Goal: Download file/media

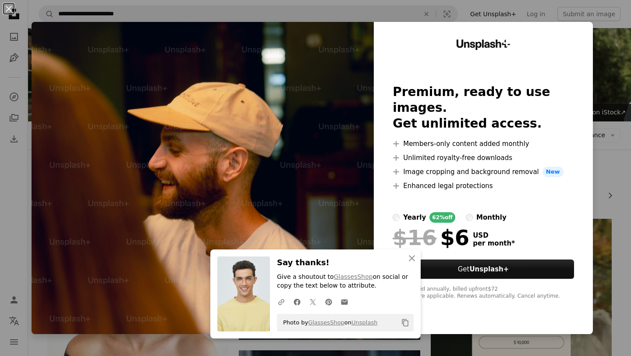
scroll to position [258, 0]
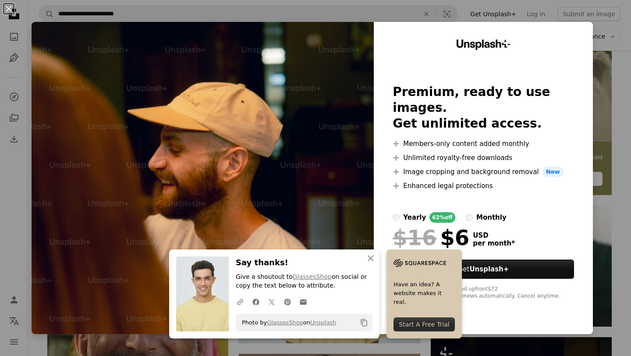
click at [618, 81] on div "An X shape An X shape Close Say thanks! Give a shoutout to GlassesShop on socia…" at bounding box center [315, 178] width 631 height 356
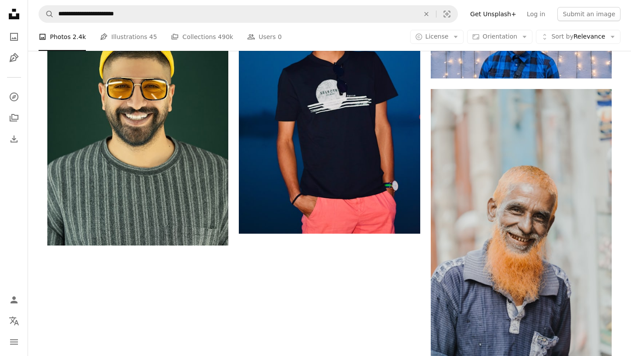
scroll to position [1307, 0]
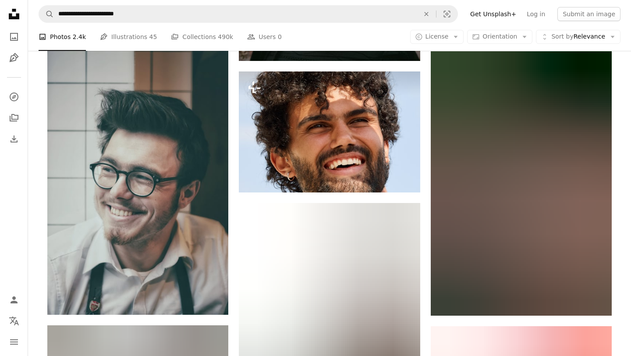
scroll to position [6800, 0]
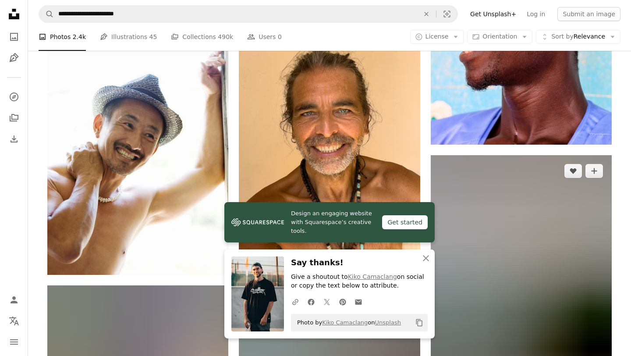
scroll to position [7296, 0]
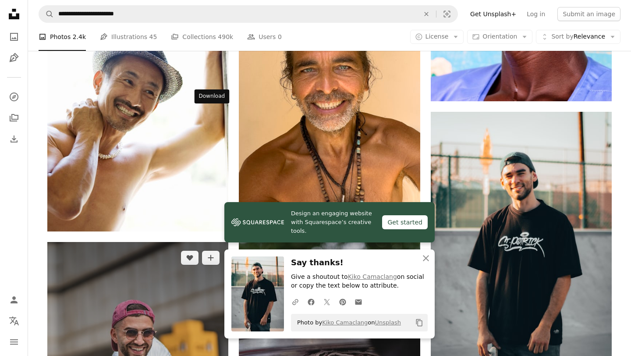
click at [195, 242] on img at bounding box center [137, 355] width 181 height 226
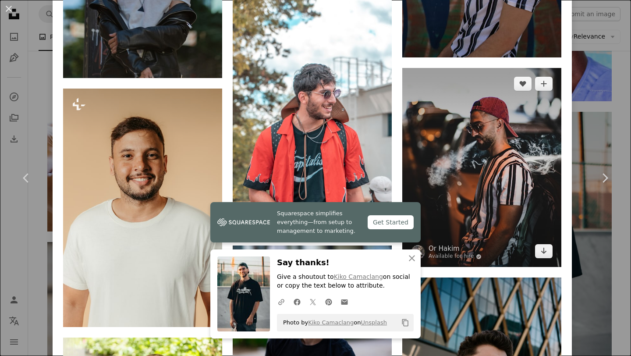
scroll to position [1220, 0]
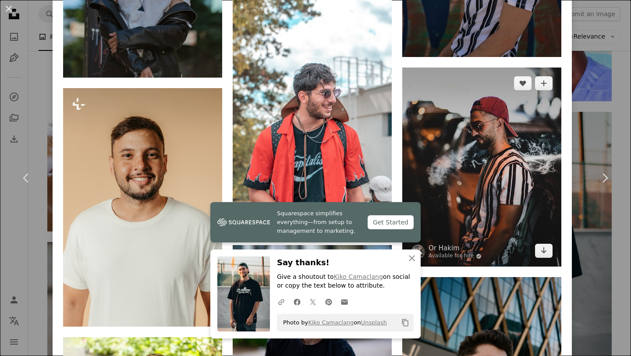
click at [476, 67] on img at bounding box center [481, 166] width 159 height 199
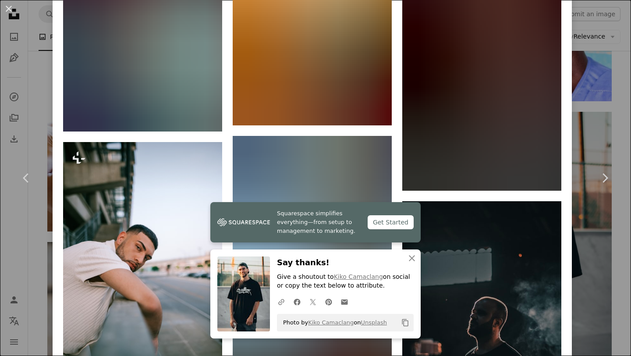
scroll to position [2747, 0]
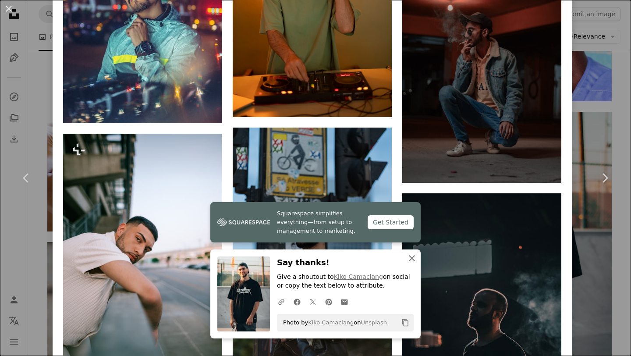
click at [414, 256] on icon "An X shape" at bounding box center [411, 258] width 11 height 11
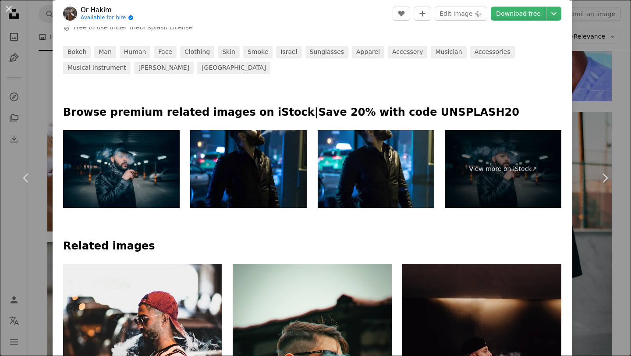
scroll to position [0, 0]
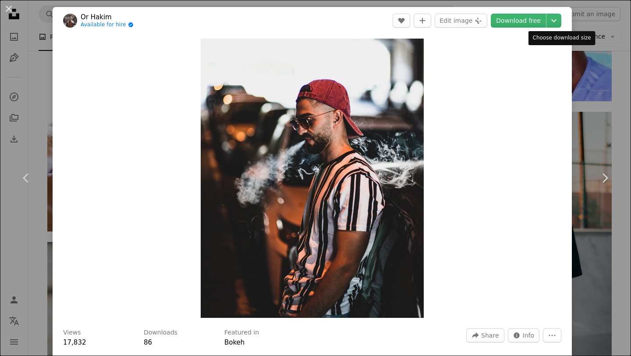
click at [578, 49] on div "An X shape Chevron left Chevron right Or Hakim Available for hire A checkmark i…" at bounding box center [315, 178] width 631 height 356
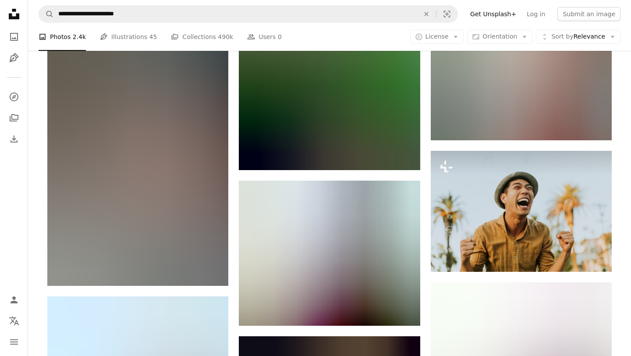
scroll to position [8806, 0]
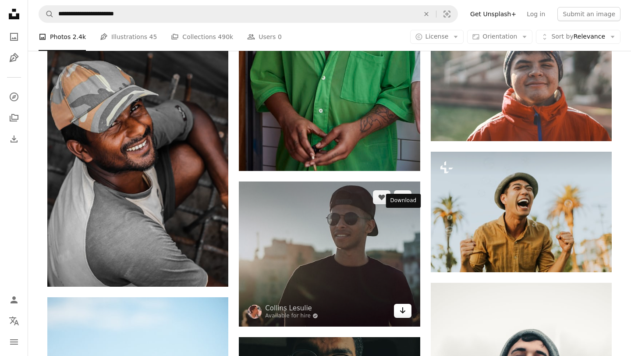
click at [403, 307] on icon "Download" at bounding box center [402, 310] width 6 height 6
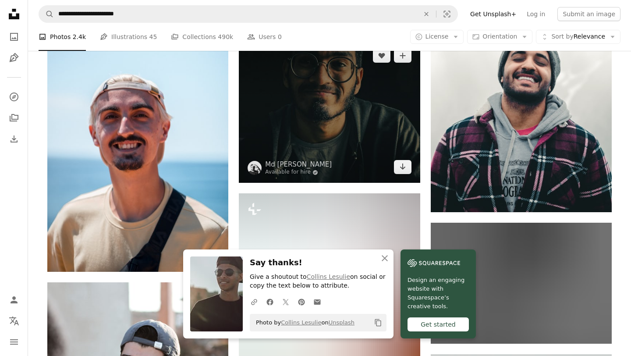
scroll to position [9105, 0]
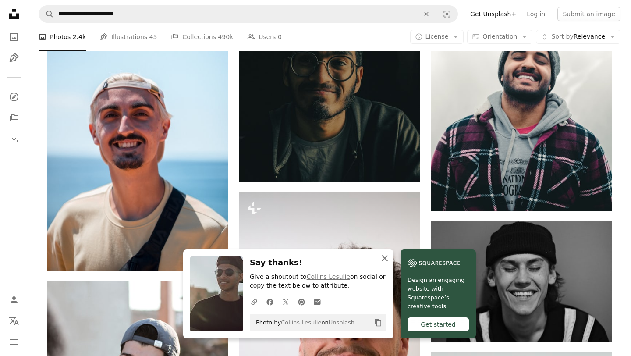
click at [390, 258] on icon "An X shape" at bounding box center [384, 258] width 11 height 11
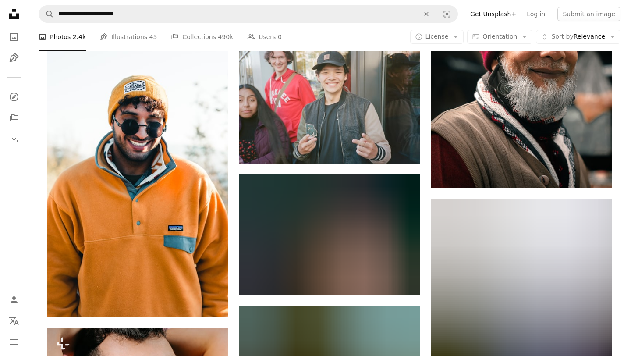
scroll to position [12190, 0]
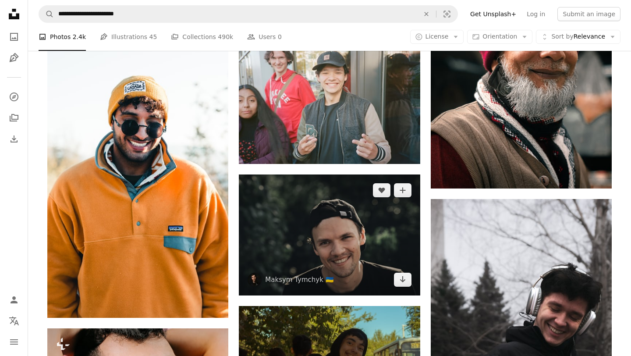
click at [400, 174] on img at bounding box center [329, 234] width 181 height 120
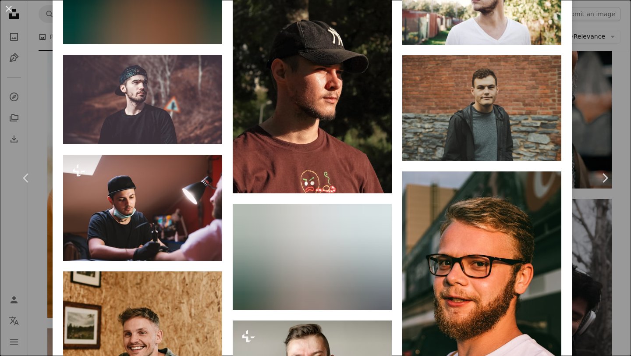
scroll to position [2250, 0]
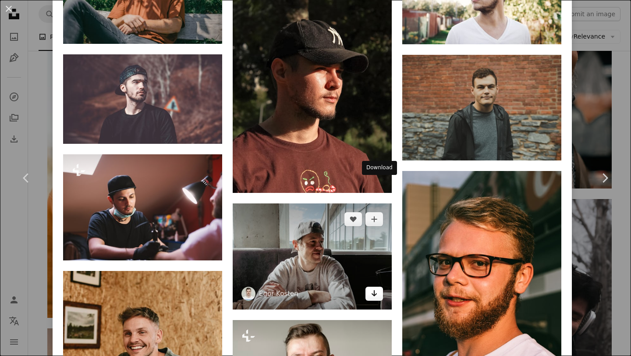
click at [377, 290] on icon "Download" at bounding box center [374, 293] width 6 height 6
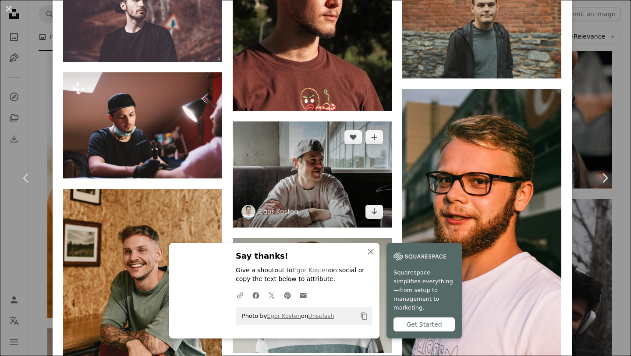
scroll to position [2331, 0]
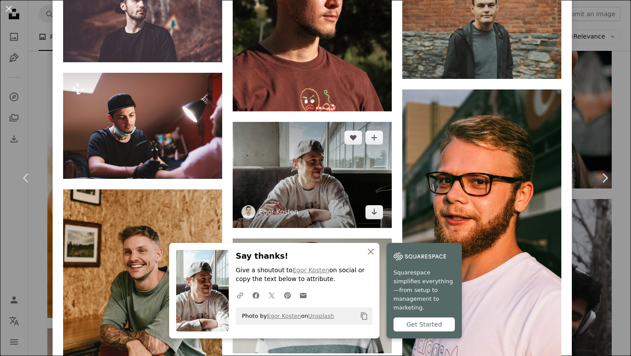
click at [325, 122] on img at bounding box center [312, 175] width 159 height 106
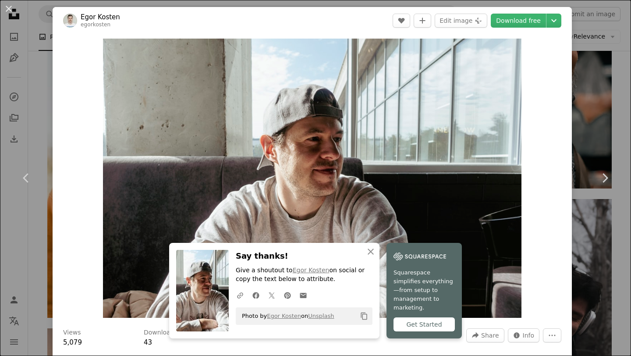
click at [28, 83] on div "An X shape Chevron left Chevron right An X shape Close Say thanks! Give a shout…" at bounding box center [315, 178] width 631 height 356
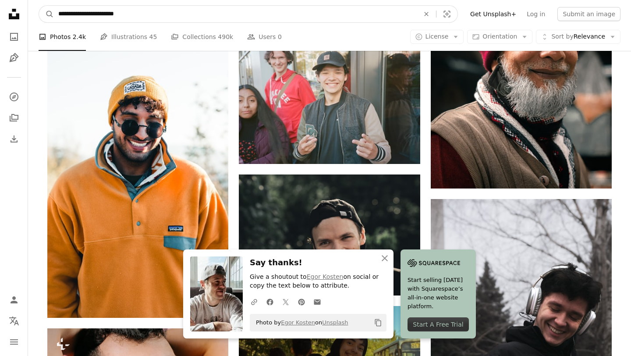
drag, startPoint x: 144, startPoint y: 15, endPoint x: 0, endPoint y: 15, distance: 144.1
type input "**"
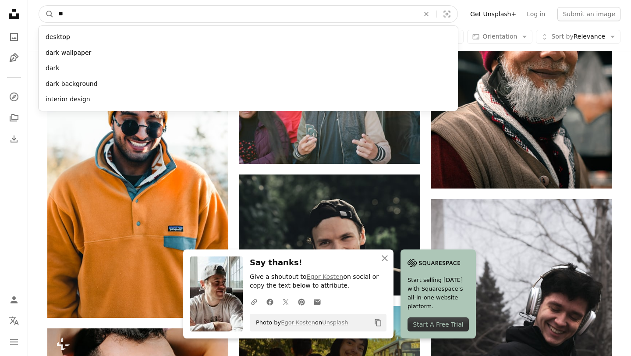
click button "A magnifying glass" at bounding box center [46, 14] width 15 height 17
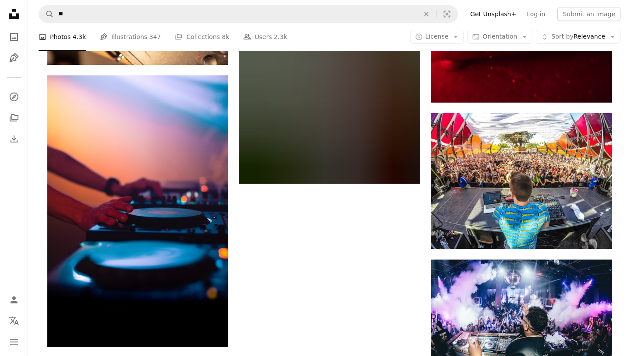
scroll to position [1216, 0]
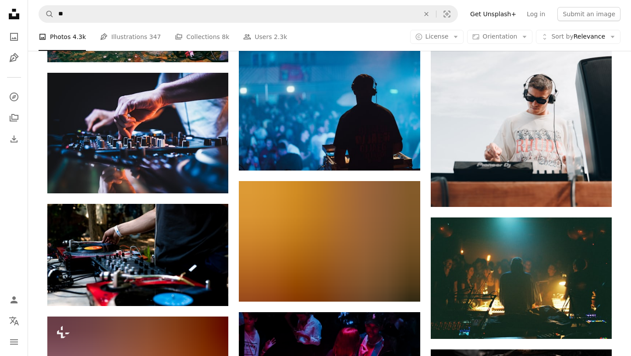
scroll to position [4845, 0]
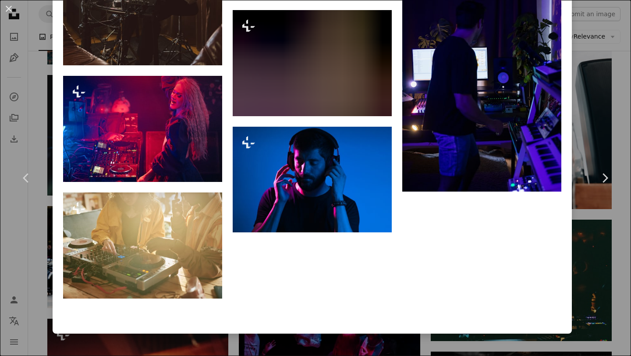
scroll to position [8332, 0]
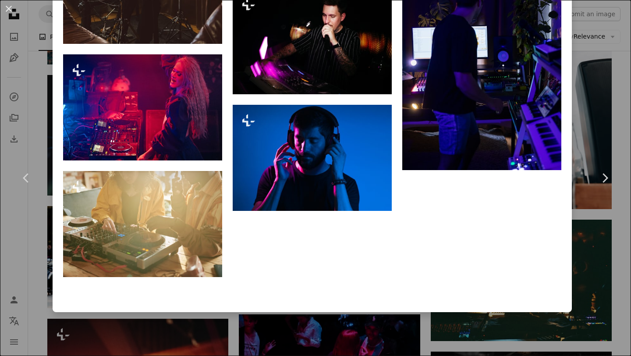
click at [37, 16] on div "An X shape Chevron left Chevron right [PERSON_NAME] For Unsplash+ A heart A plu…" at bounding box center [315, 178] width 631 height 356
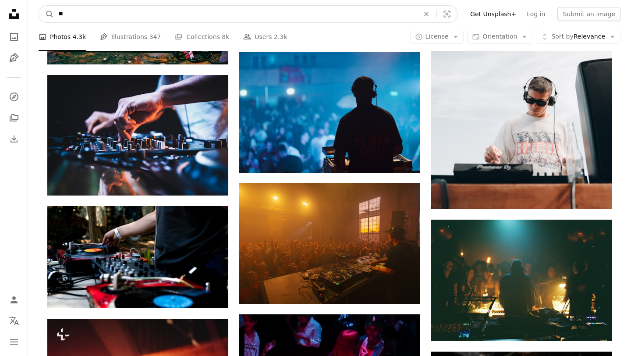
click at [81, 16] on input "**" at bounding box center [235, 14] width 363 height 17
type input "*"
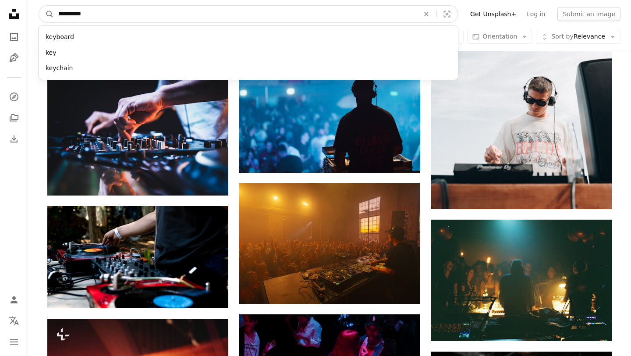
type input "**********"
click button "A magnifying glass" at bounding box center [46, 14] width 15 height 17
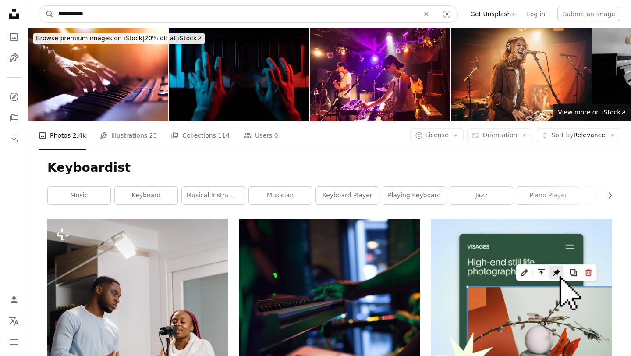
click at [117, 12] on input "**********" at bounding box center [235, 14] width 363 height 17
type input "**********"
click button "A magnifying glass" at bounding box center [46, 14] width 15 height 17
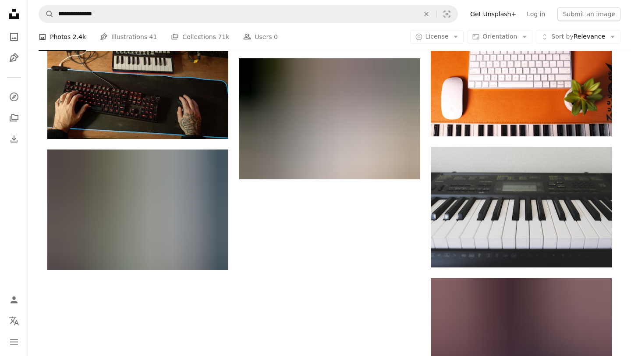
scroll to position [1148, 0]
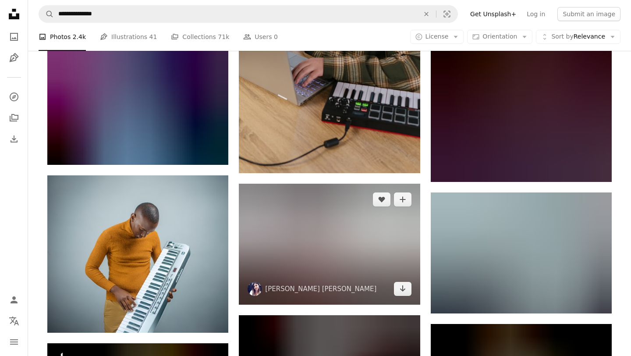
scroll to position [5529, 0]
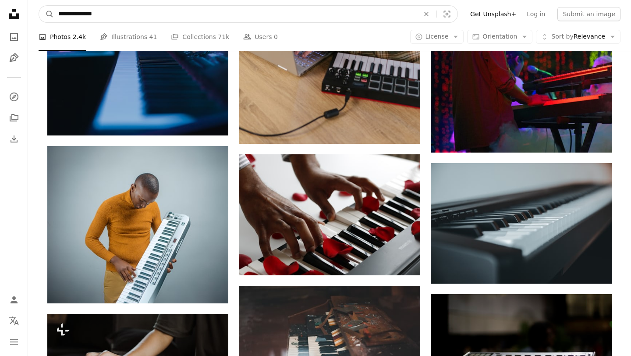
click at [99, 15] on input "**********" at bounding box center [235, 14] width 363 height 17
type input "**********"
click button "A magnifying glass" at bounding box center [46, 14] width 15 height 17
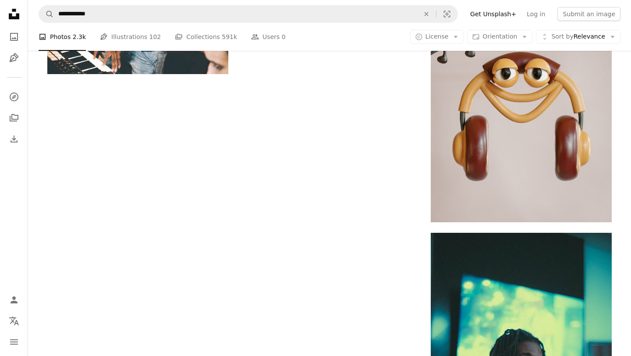
scroll to position [1292, 0]
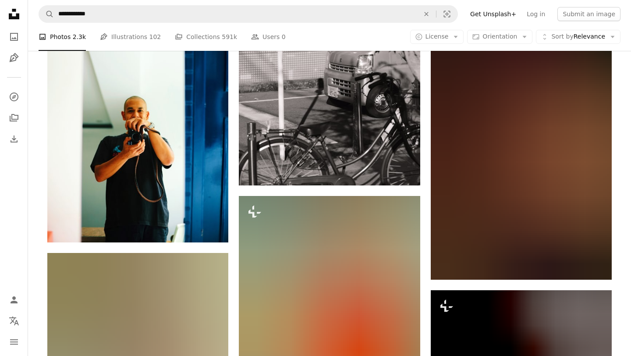
scroll to position [5220, 0]
